Goal: Task Accomplishment & Management: Contribute content

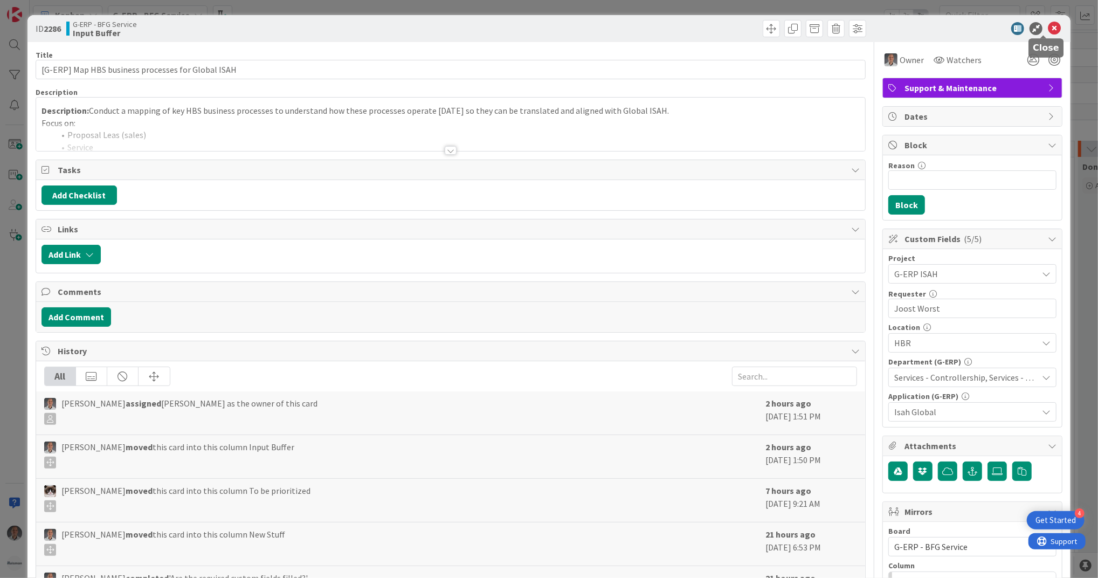
click at [1048, 29] on icon at bounding box center [1054, 28] width 13 height 13
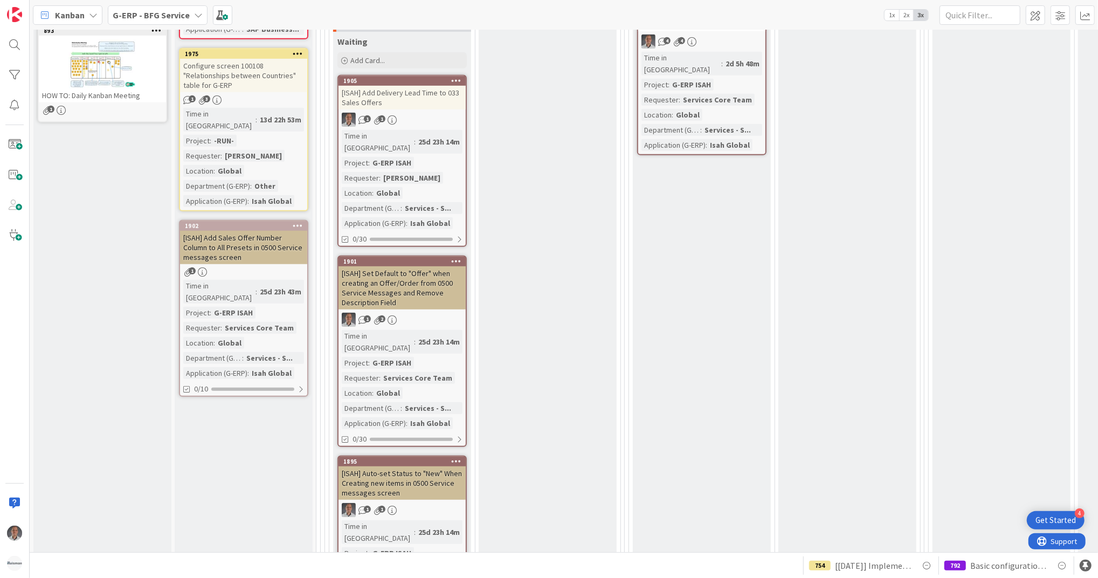
click at [172, 14] on b "G-ERP - BFG Service" at bounding box center [151, 15] width 77 height 11
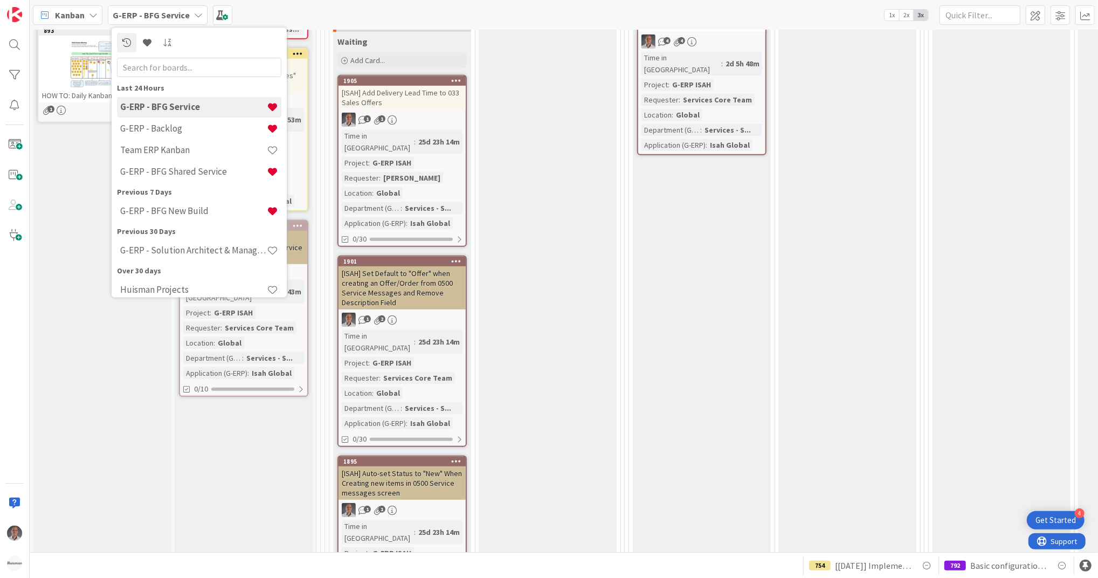
scroll to position [414, 0]
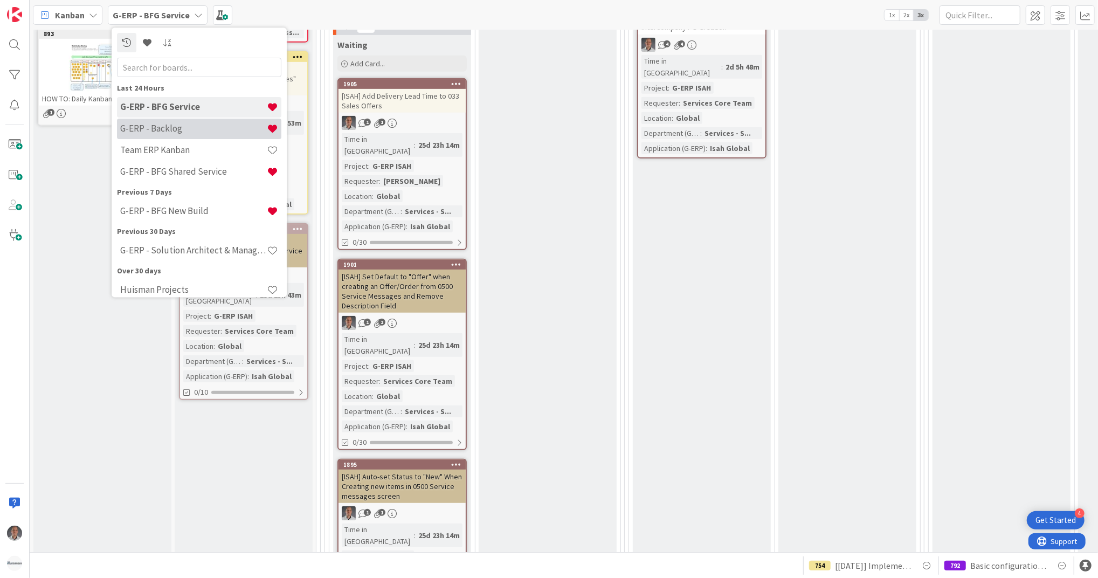
click at [175, 128] on h4 "G-ERP - Backlog" at bounding box center [193, 128] width 147 height 11
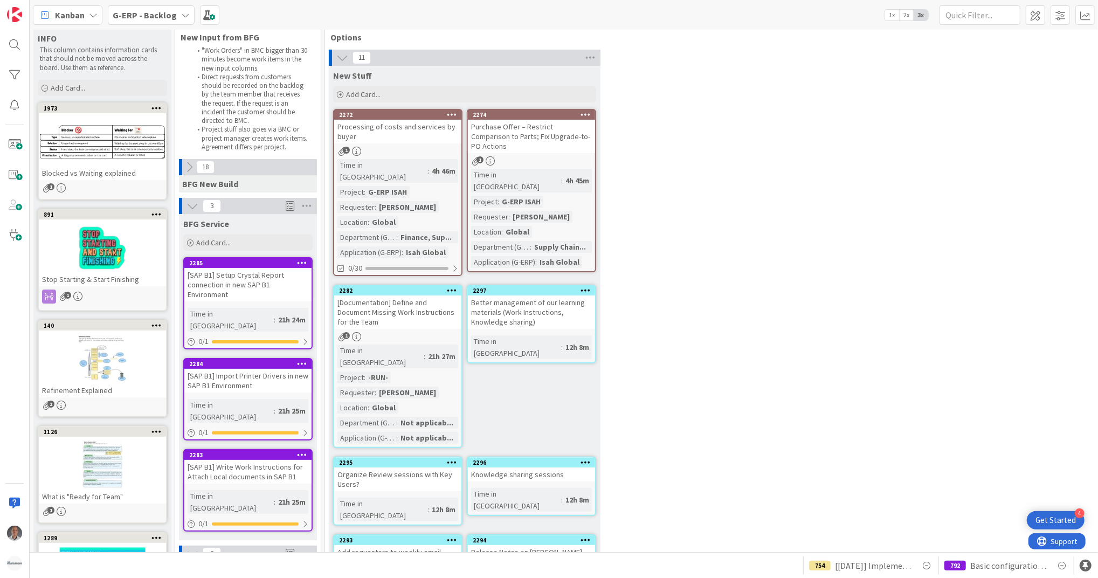
scroll to position [19, 0]
click at [308, 205] on icon at bounding box center [307, 206] width 14 height 16
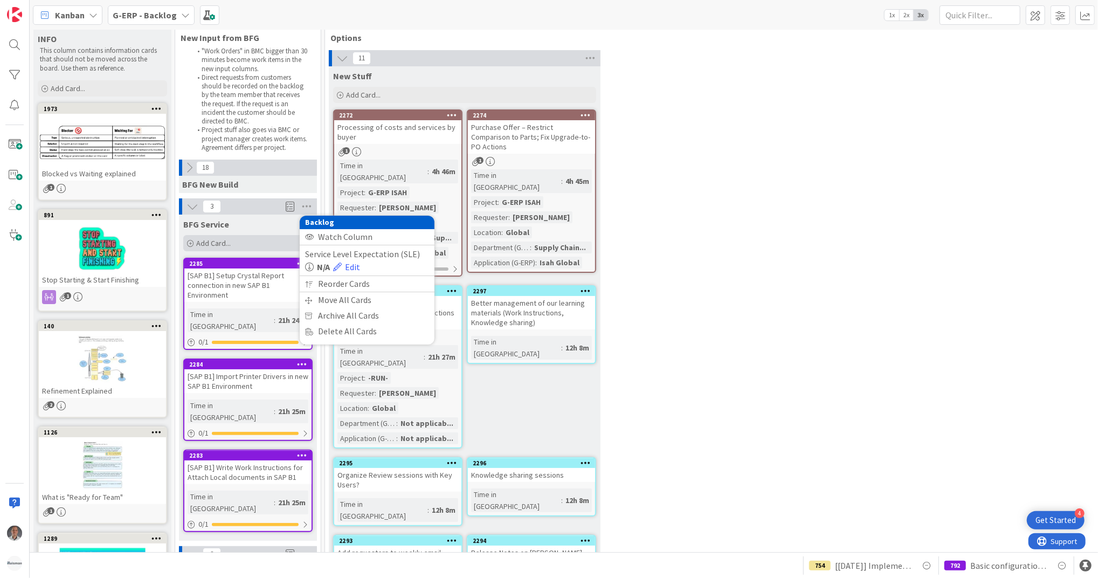
click at [229, 240] on span "Add Card..." at bounding box center [213, 243] width 34 height 10
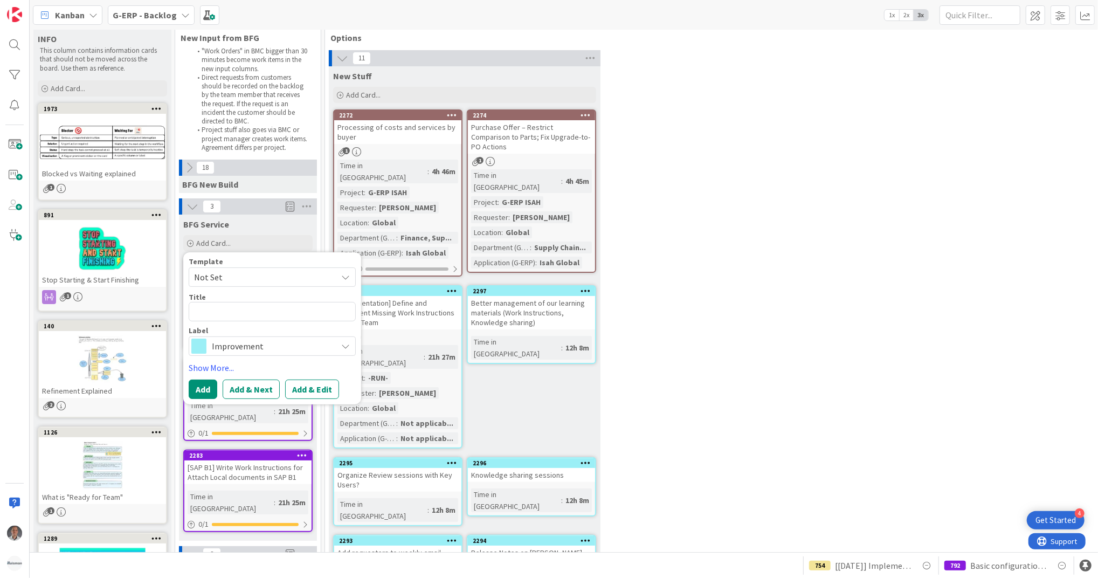
click at [274, 278] on span "Not Set" at bounding box center [261, 277] width 135 height 14
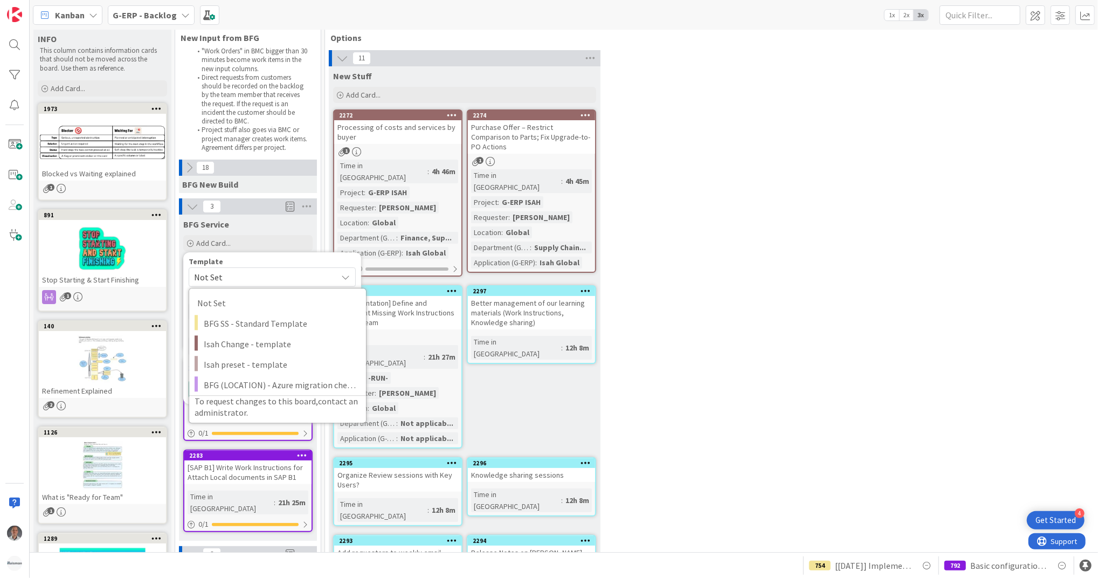
click at [274, 278] on span "Not Set" at bounding box center [261, 277] width 135 height 14
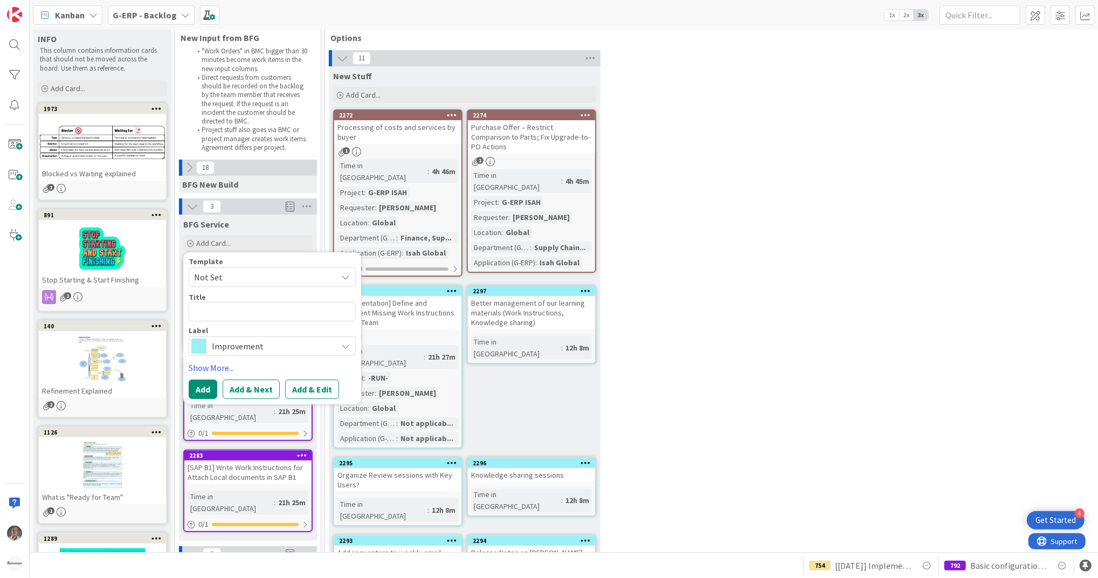
click at [270, 342] on span "Improvement" at bounding box center [272, 345] width 120 height 15
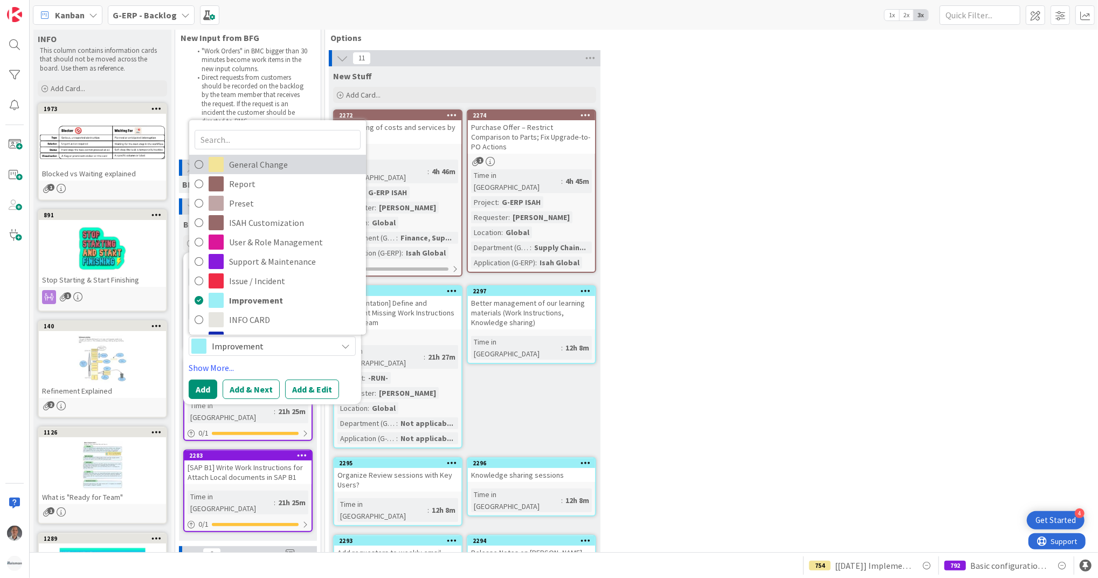
click at [274, 168] on span "General Change" at bounding box center [295, 164] width 132 height 16
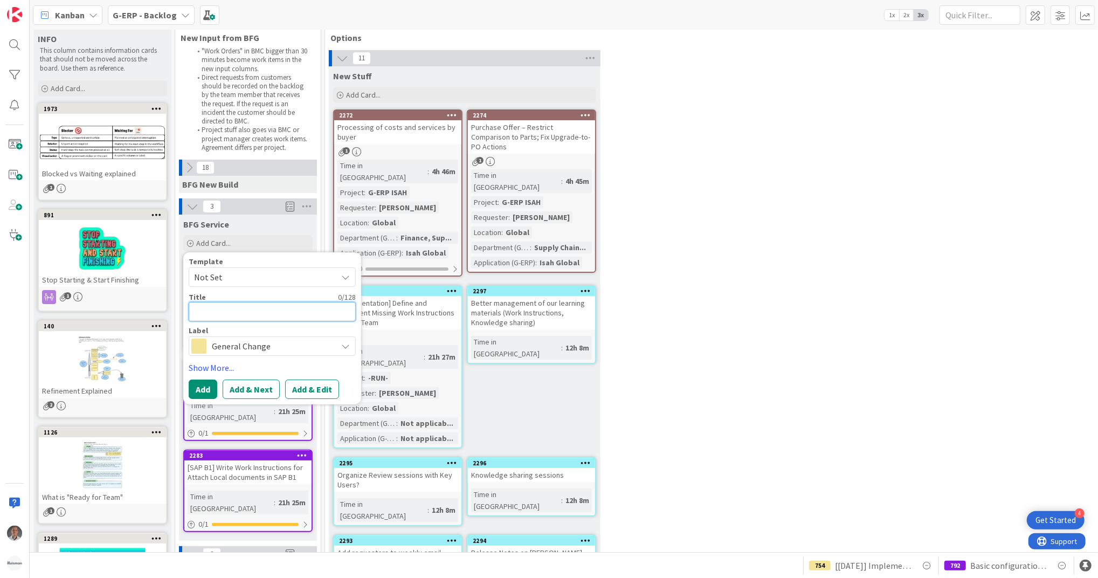
click at [234, 305] on textarea at bounding box center [272, 311] width 167 height 19
type textarea "x"
type textarea "["
type textarea "x"
type textarea "[S"
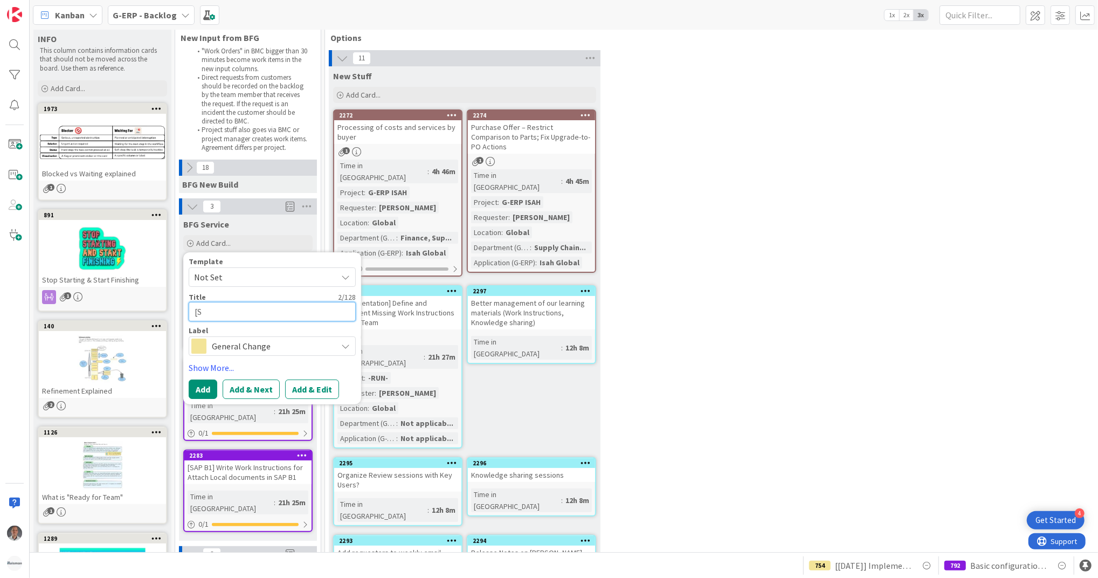
type textarea "x"
type textarea "[[GEOGRAPHIC_DATA]"
type textarea "x"
type textarea "[SAP"
type textarea "x"
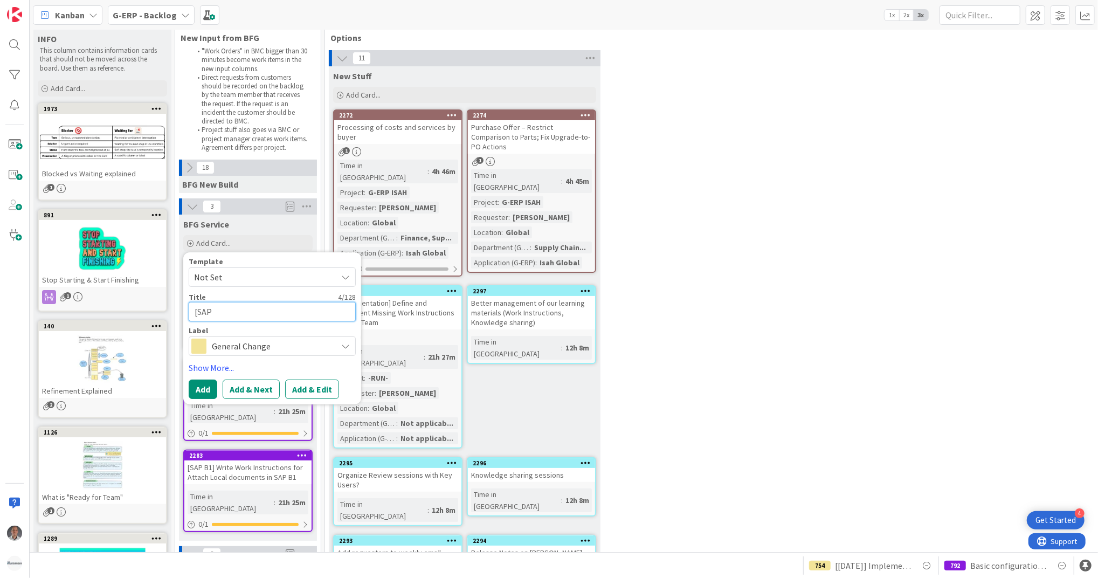
type textarea "[SAP"
type textarea "x"
type textarea "[SAP B"
type textarea "x"
type textarea "[SAP B1"
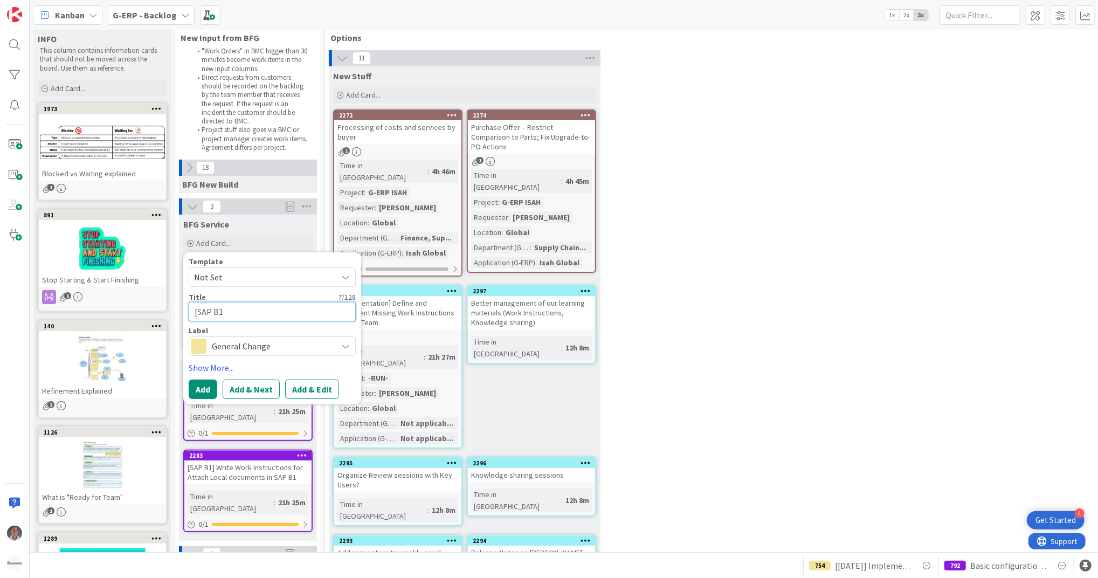
type textarea "x"
type textarea "[SAP B1]"
type textarea "x"
type textarea "[SAP B1]"
type textarea "x"
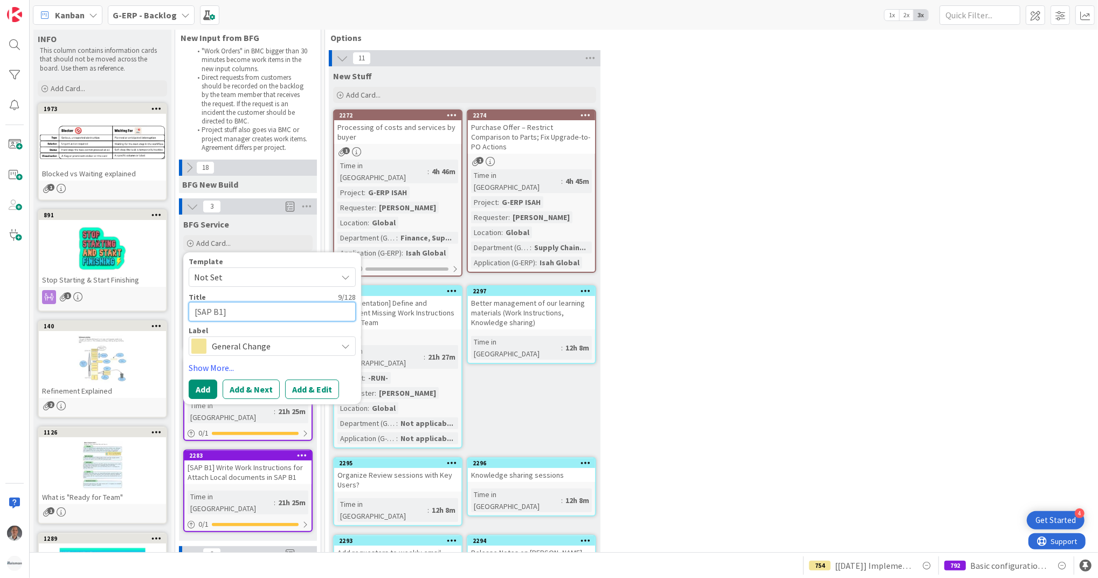
type textarea "[SAP B1] C"
type textarea "x"
type textarea "[SAP B1] Co"
type textarea "x"
type textarea "[SAP B1] Conf"
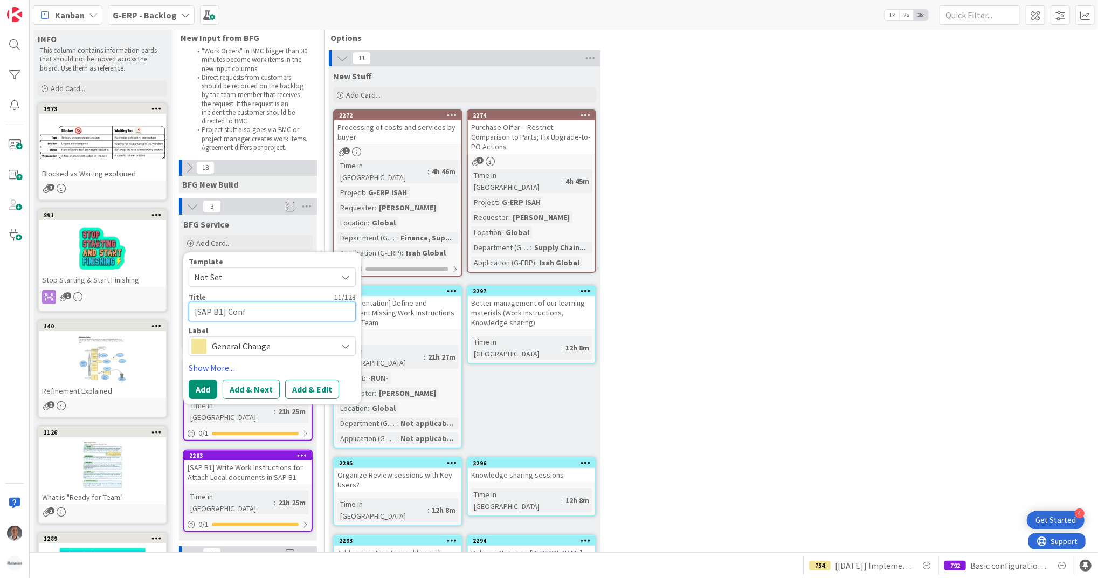
type textarea "x"
type textarea "[SAP B1] Confi"
type textarea "x"
type textarea "[SAP B1] Config"
type textarea "x"
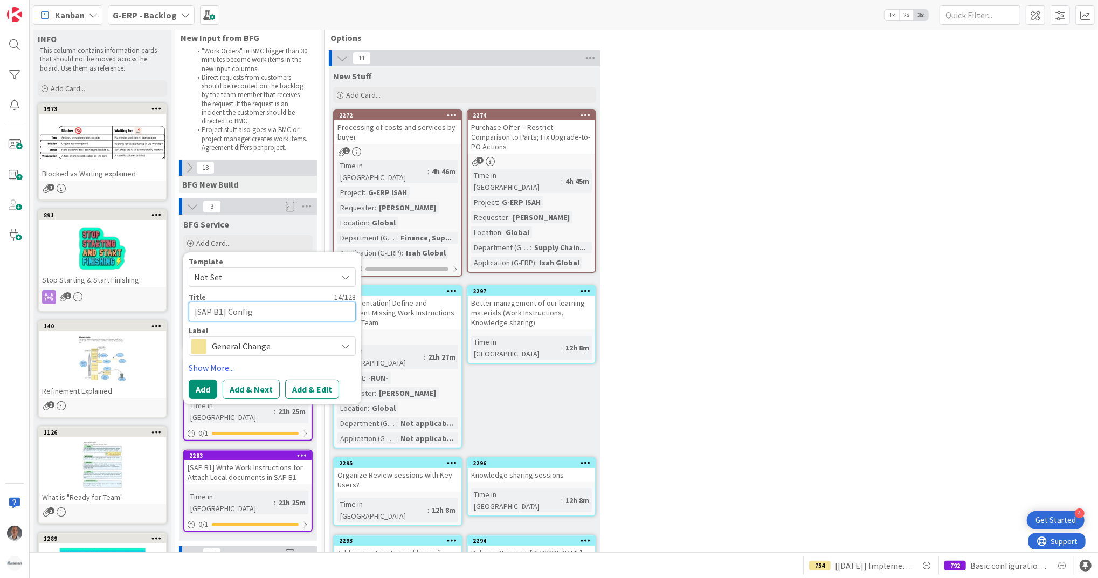
type textarea "[SAP B1] Configu"
type textarea "x"
type textarea "[SAP B1] Configure"
type textarea "x"
type textarea "[SAP B1] Configure"
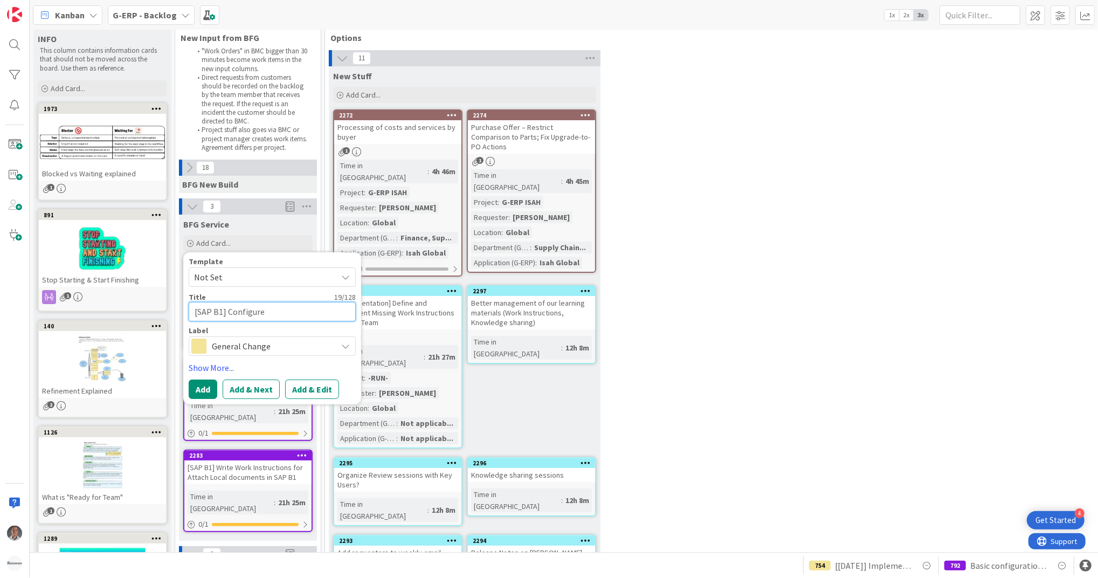
type textarea "x"
type textarea "[SAP B1] Configure n"
type textarea "x"
type textarea "[SAP B1] Configure ne"
type textarea "x"
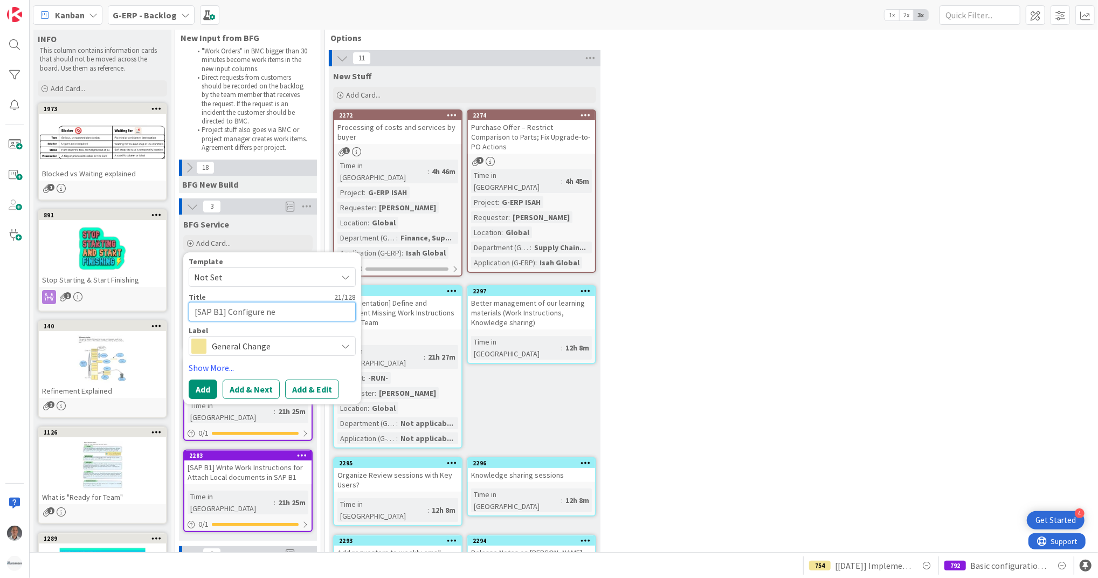
type textarea "[SAP B1] Configure new"
type textarea "x"
type textarea "[SAP B1] Configure new"
type textarea "x"
type textarea "[SAP B1] Configure new a"
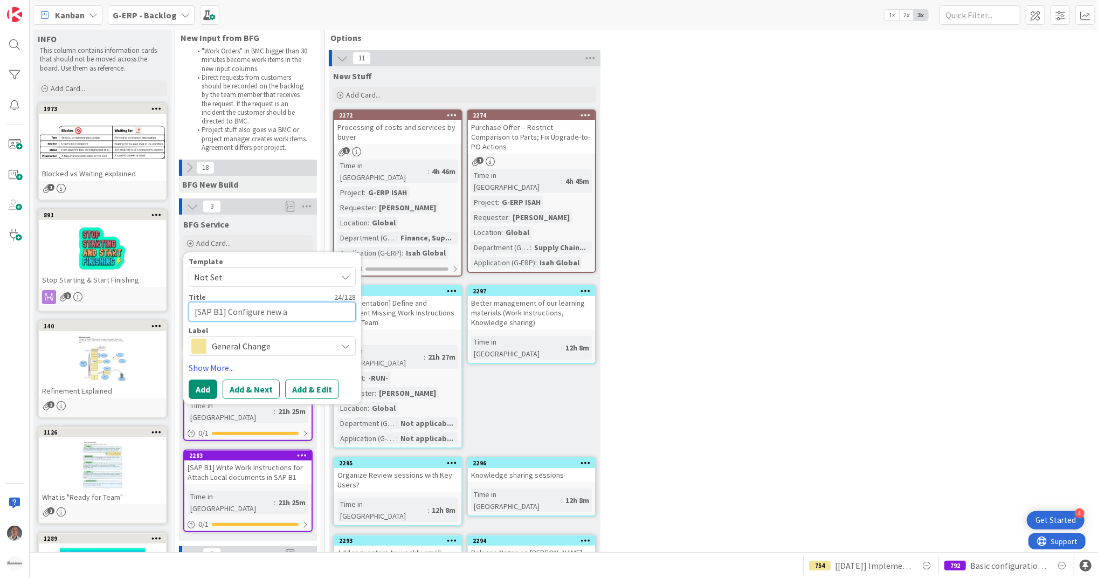
type textarea "x"
type textarea "[SAP B1] Configure new ac"
type textarea "x"
type textarea "[SAP B1] Configure new acc"
type textarea "x"
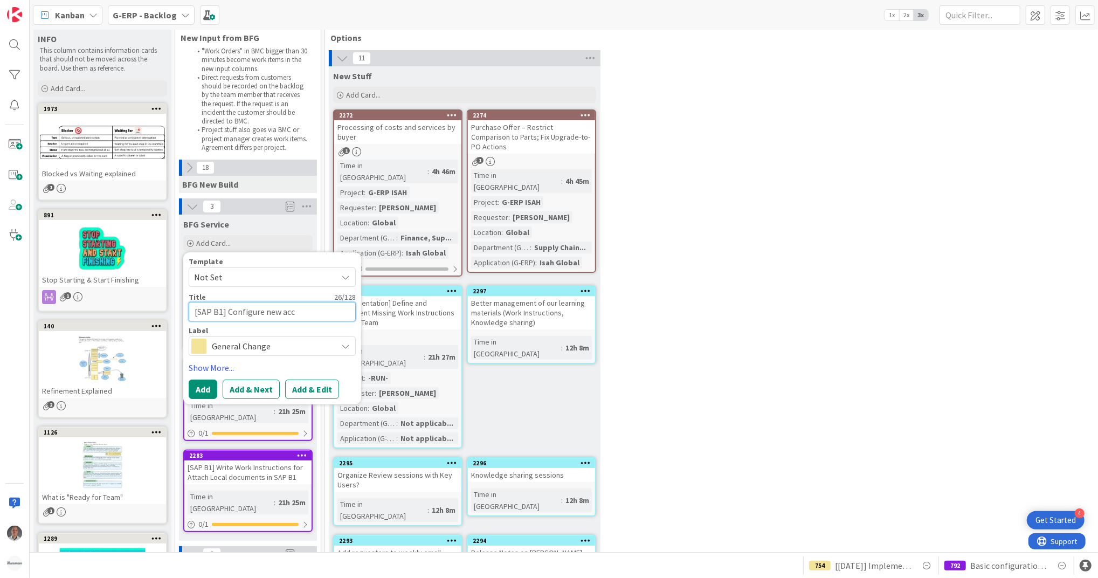
type textarea "[SAP B1] Configure new acco"
type textarea "x"
type textarea "[SAP B1] Configure new accou"
type textarea "x"
type textarea "[SAP B1] Configure new accoun"
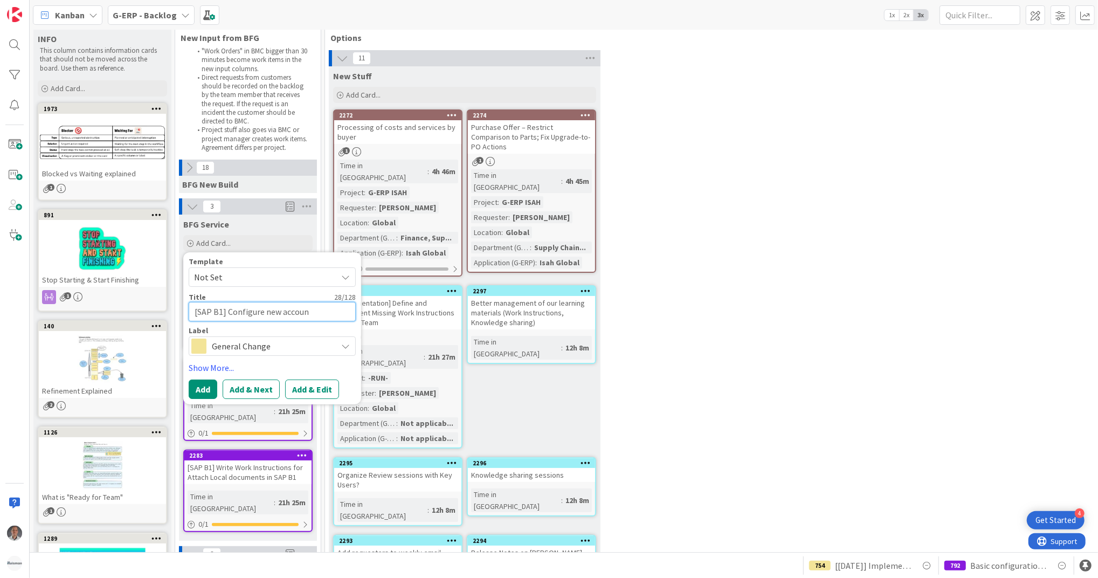
type textarea "x"
type textarea "[SAP B1] Configure new account"
type textarea "x"
type textarea "[SAP B1] Configure new account"
type textarea "x"
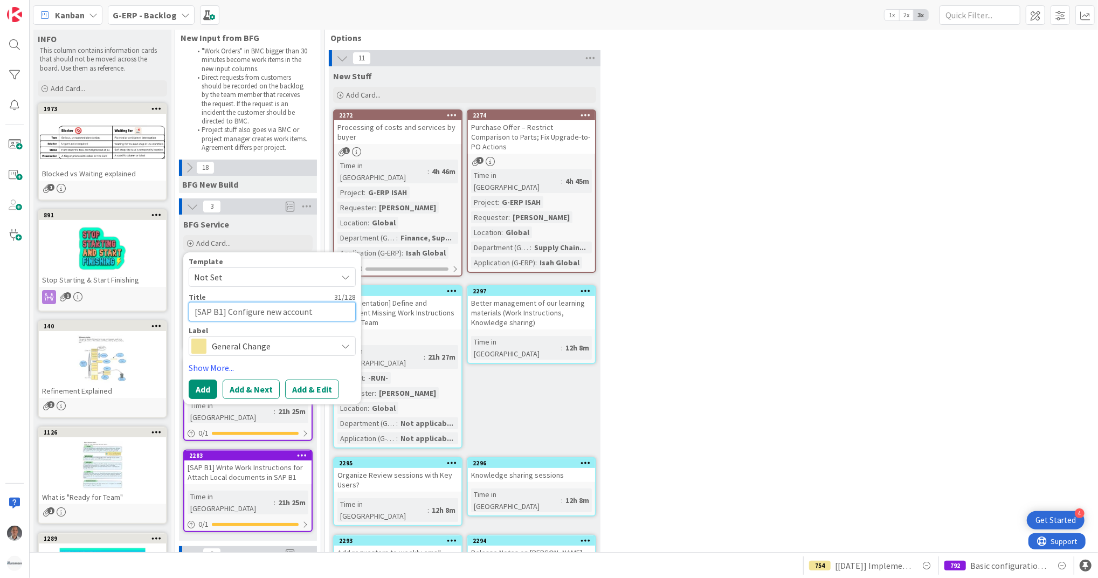
type textarea "[SAP B1] Configure new account"
type textarea "x"
type textarea "[SAP B1] Configure new accoun"
type textarea "x"
type textarea "[SAP B1] Configure new accou"
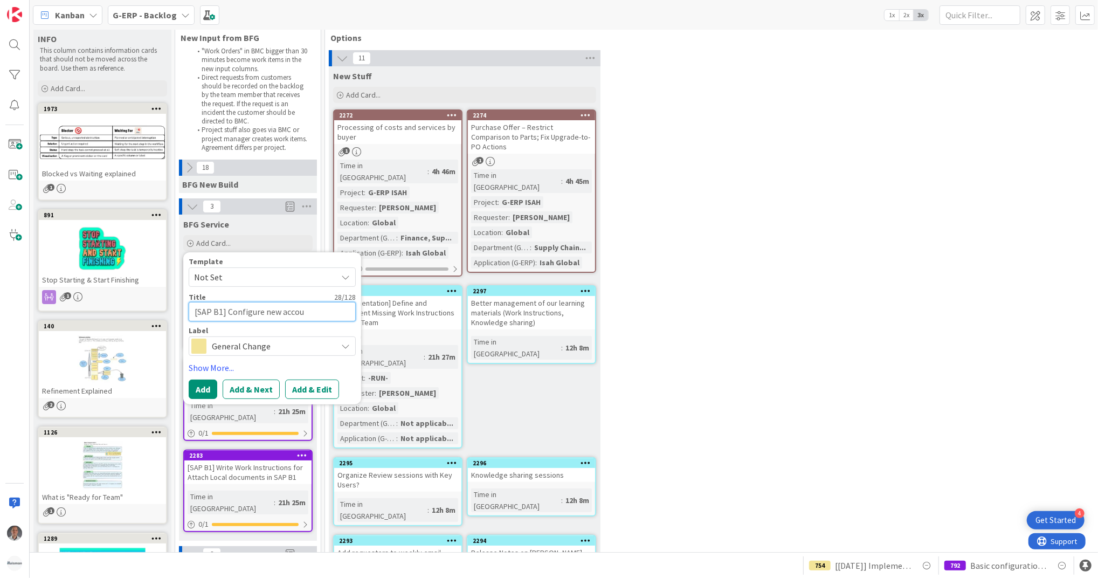
type textarea "x"
type textarea "[SAP B1] Configure new acco"
type textarea "x"
type textarea "[SAP B1] Configure new acc"
type textarea "x"
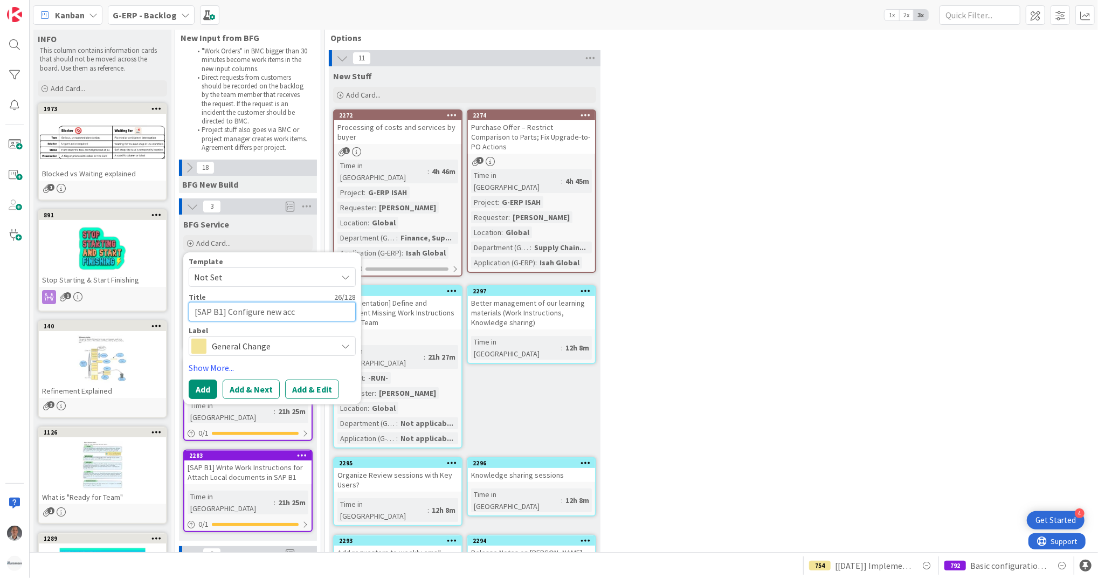
type textarea "[SAP B1] Configure new ac"
type textarea "x"
type textarea "[SAP B1] Configure new a"
type textarea "x"
type textarea "[SAP B1] Configure new"
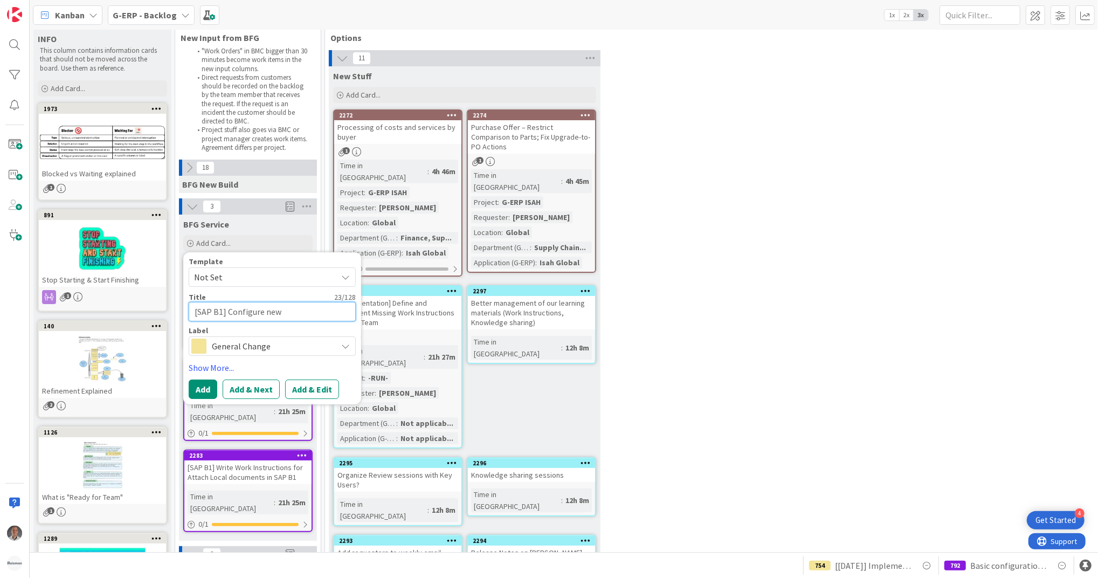
type textarea "x"
type textarea "[SAP B1] Configure new b"
type textarea "x"
type textarea "[SAP B1] Configure new ba"
type textarea "x"
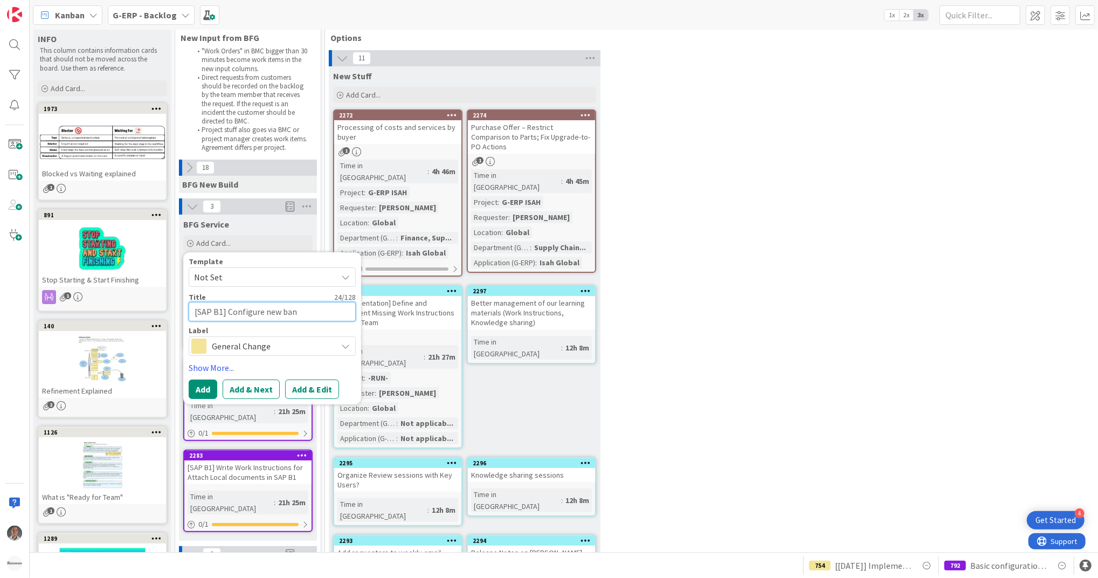
type textarea "[SAP B1] Configure new bank"
type textarea "x"
type textarea "[SAP B1] Configure new bank"
type textarea "x"
type textarea "[SAP B1] Configure new bank ac"
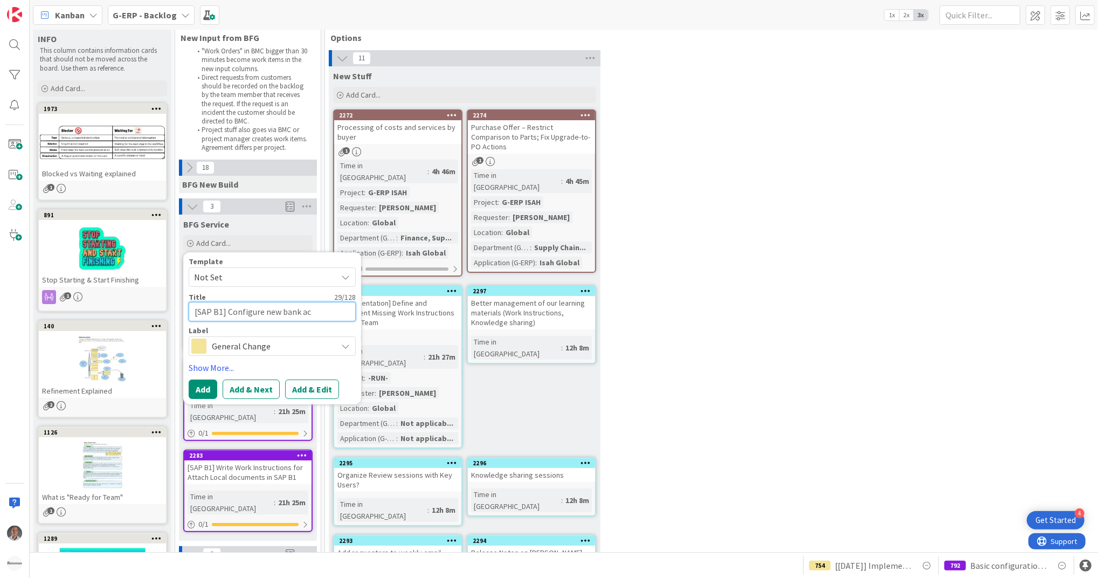
type textarea "x"
type textarea "[SAP B1] Configure new bank acc"
type textarea "x"
type textarea "[SAP B1] Configure new bank acco"
type textarea "x"
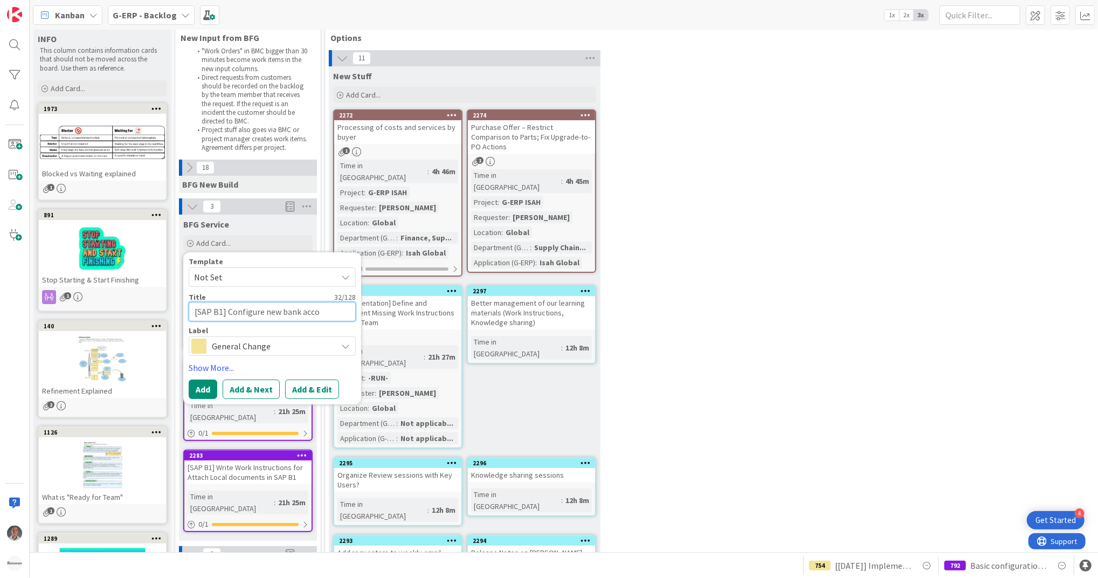
type textarea "[SAP B1] Configure new bank accou"
type textarea "x"
type textarea "[SAP B1] Configure new bank account"
type textarea "x"
type textarea "[SAP B1] Configure new bank account"
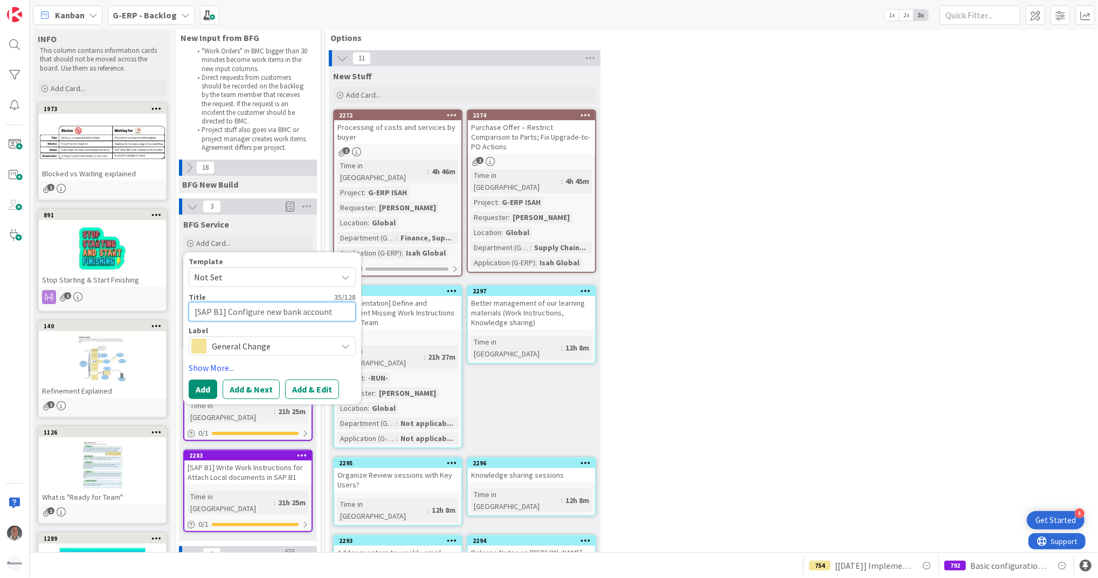
type textarea "x"
type textarea "[SAP B1] Configure new bank account fo"
type textarea "x"
type textarea "[SAP B1] Configure new bank account for"
type textarea "x"
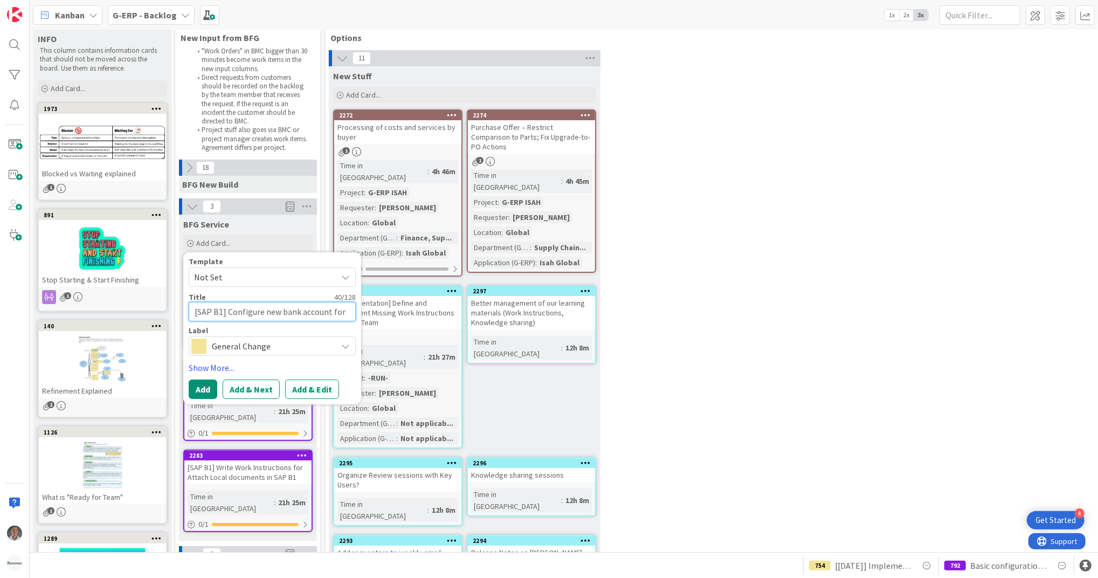
type textarea "[SAP B1] Configure new bank account for V"
type textarea "x"
type textarea "[SAP B1] Configure new bank account for VA"
type textarea "x"
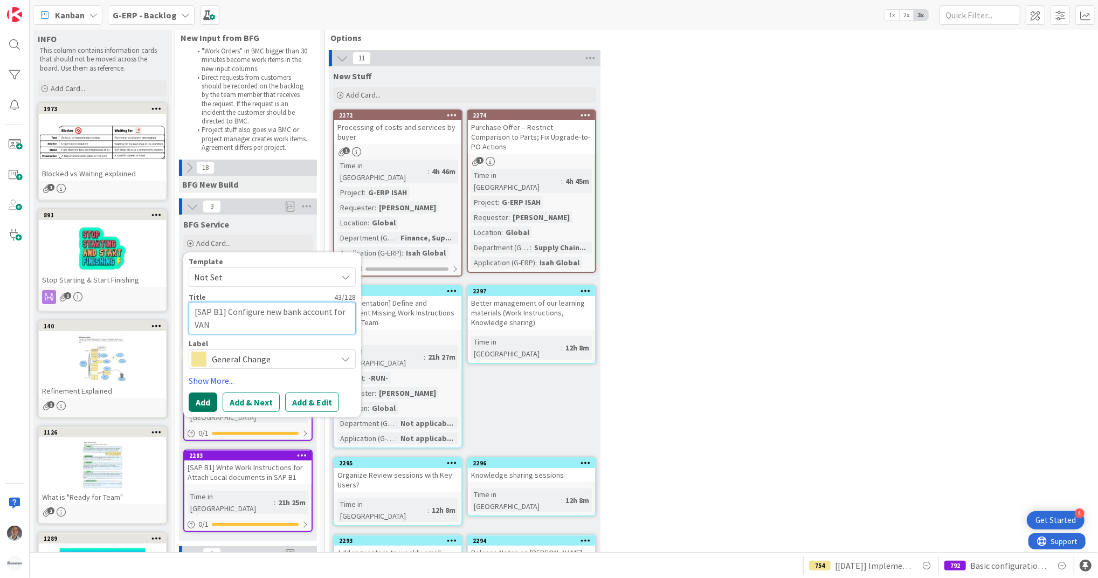
type textarea "[SAP B1] Configure new bank account for VAN"
click at [210, 400] on button "Add" at bounding box center [203, 401] width 29 height 19
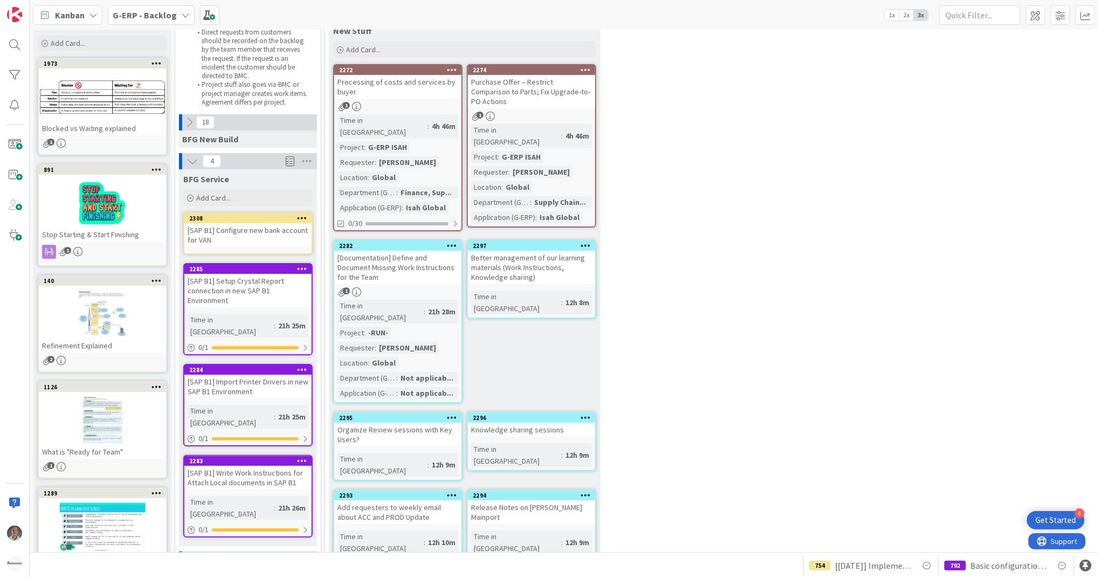
scroll to position [63, 0]
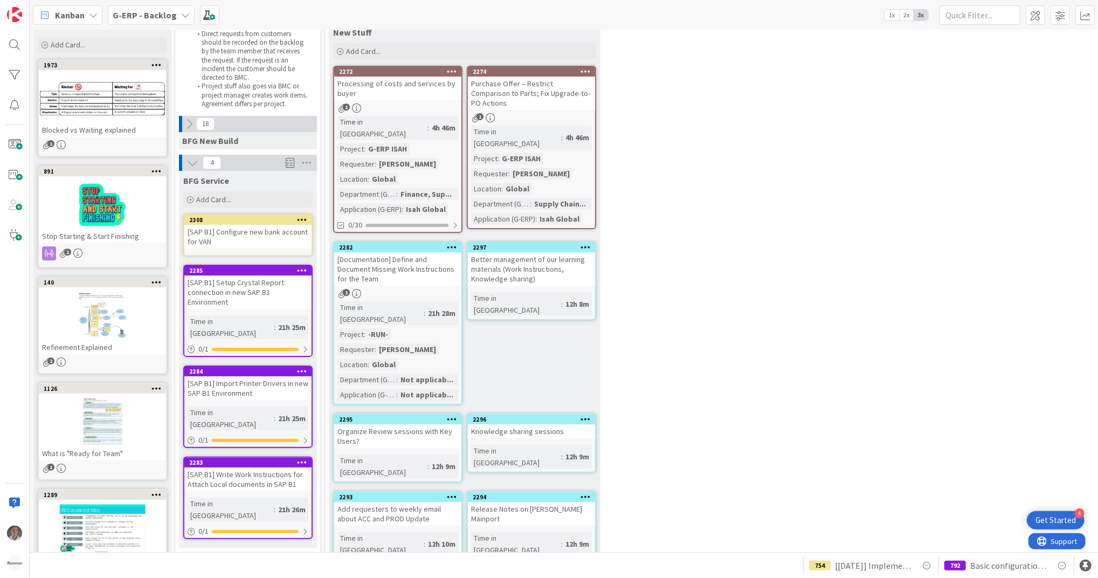
click at [288, 161] on span at bounding box center [290, 163] width 9 height 16
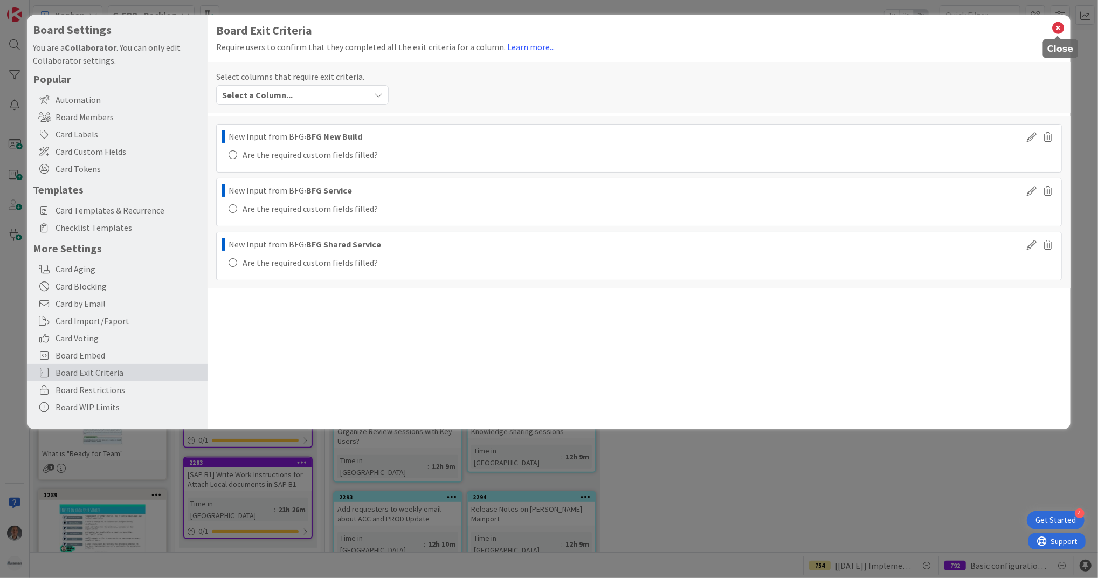
click at [1055, 27] on icon at bounding box center [1058, 27] width 14 height 15
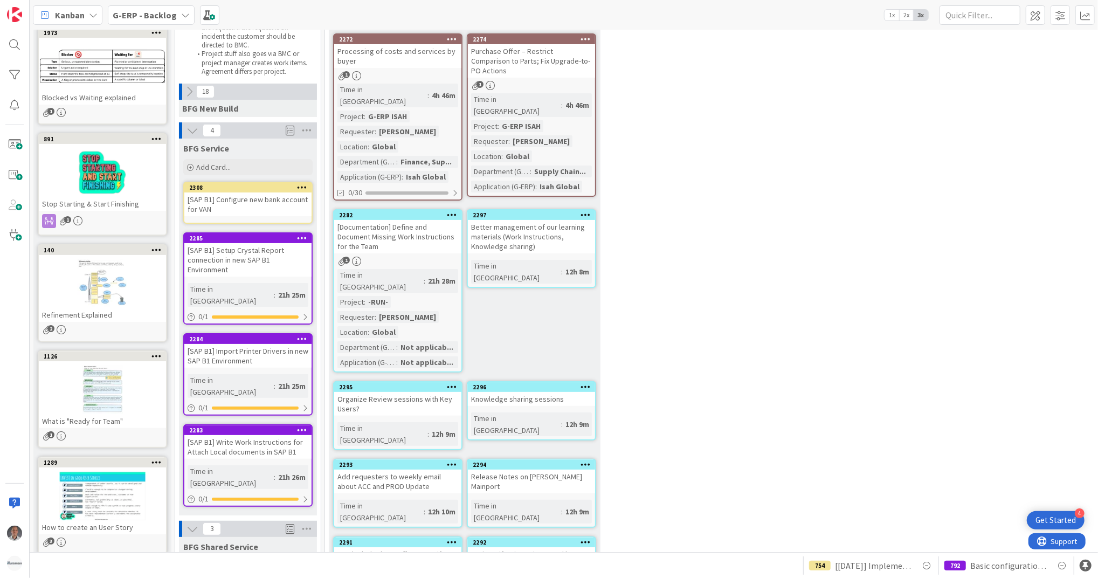
scroll to position [96, 0]
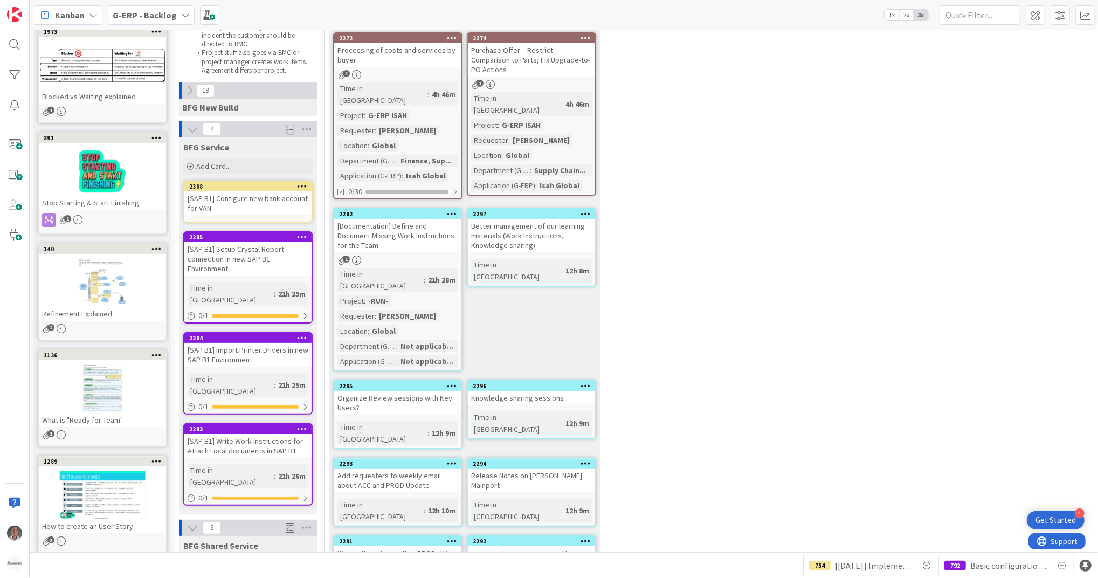
click at [721, 330] on div "11 New Stuff Add Card... 2274 Purchase Offer – Restrict Comparison to Parts; Fi…" at bounding box center [896, 343] width 1138 height 741
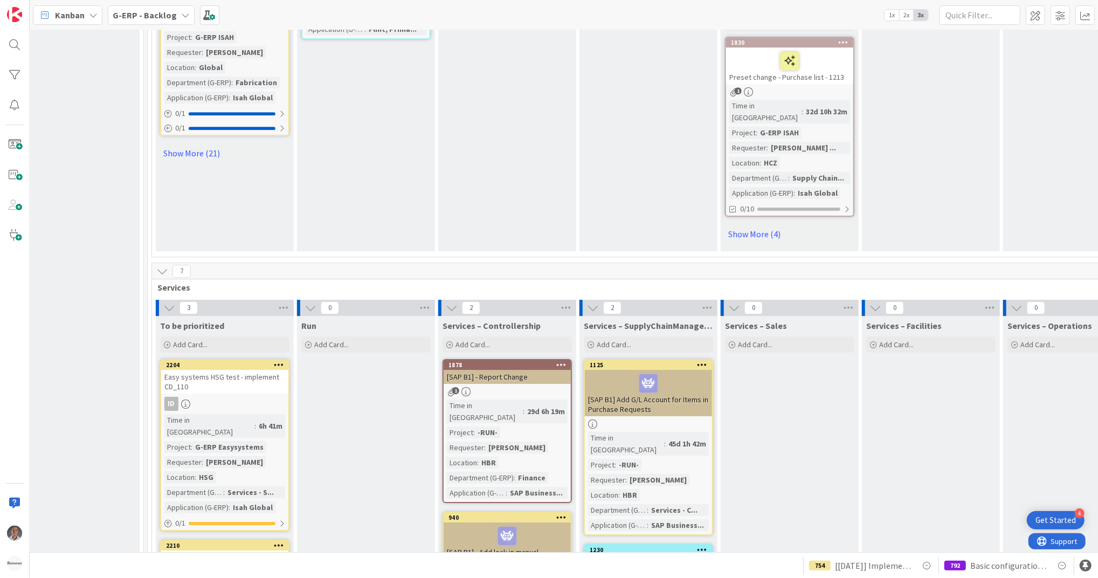
scroll to position [2777, 177]
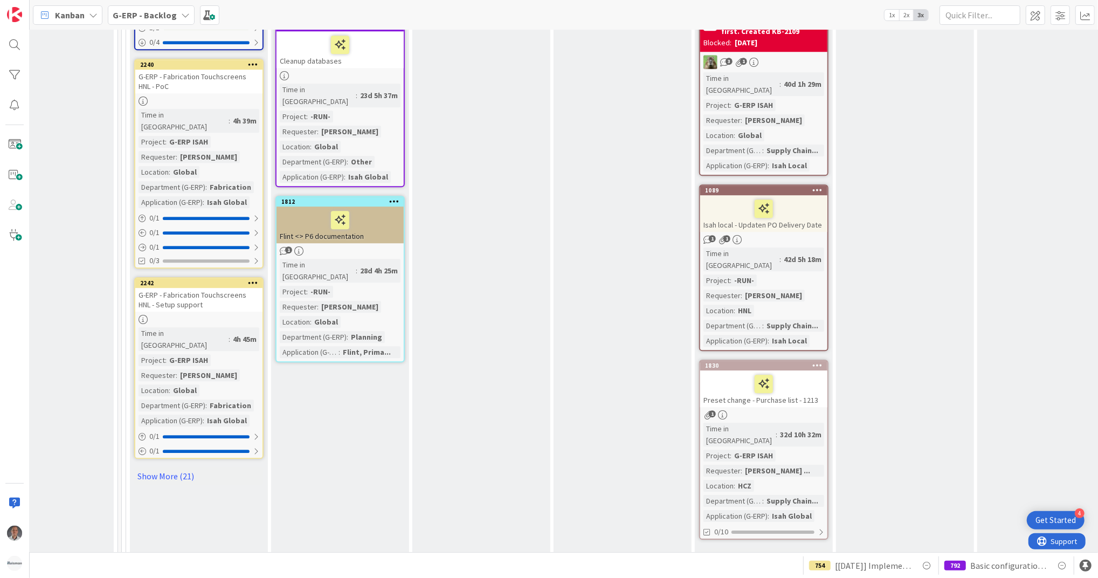
scroll to position [2351, 203]
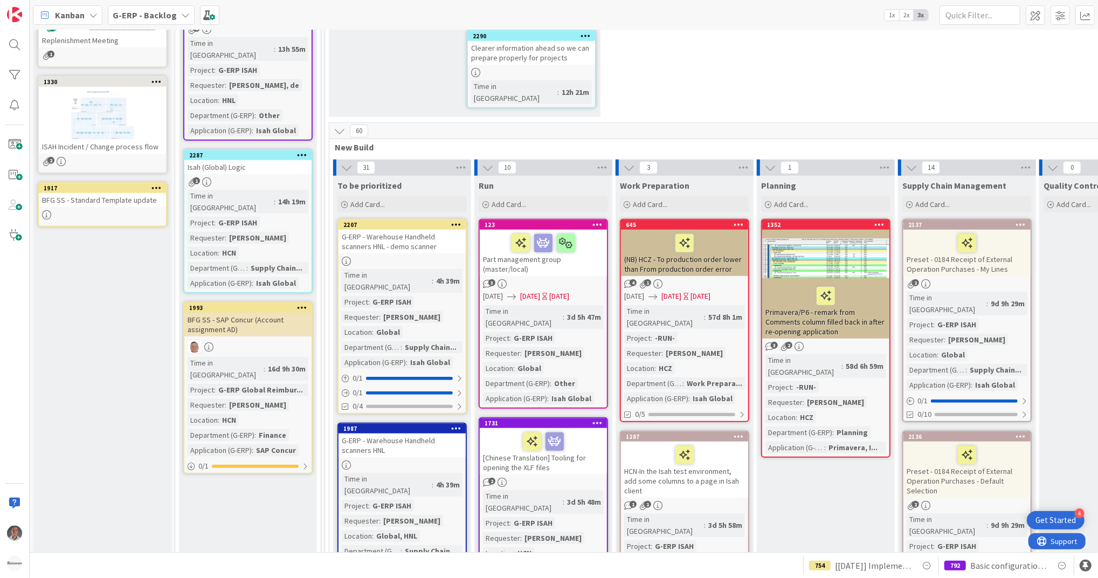
scroll to position [667, 0]
